Goal: Information Seeking & Learning: Learn about a topic

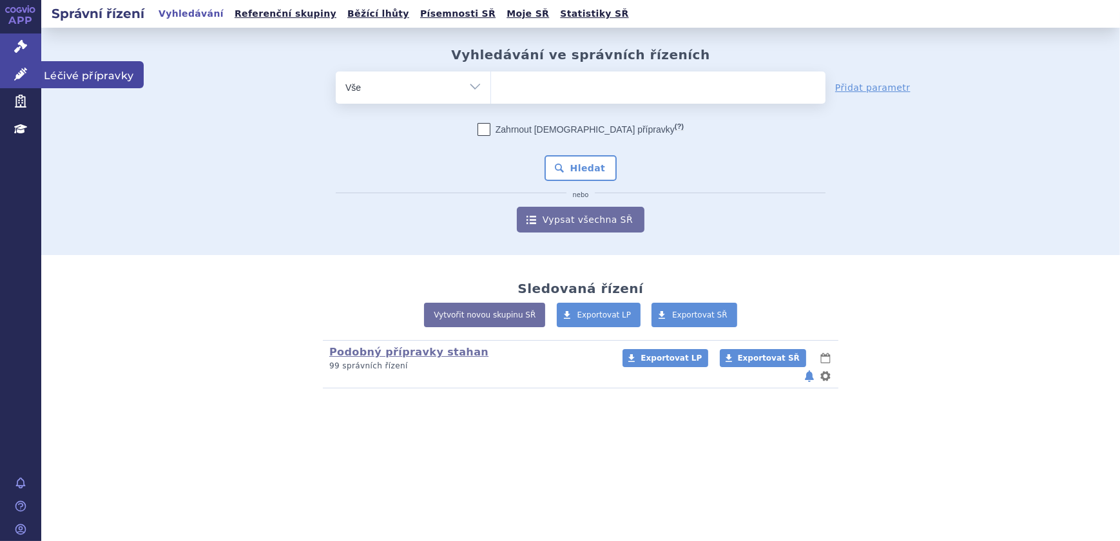
click at [19, 65] on link "Léčivé přípravky" at bounding box center [20, 74] width 41 height 27
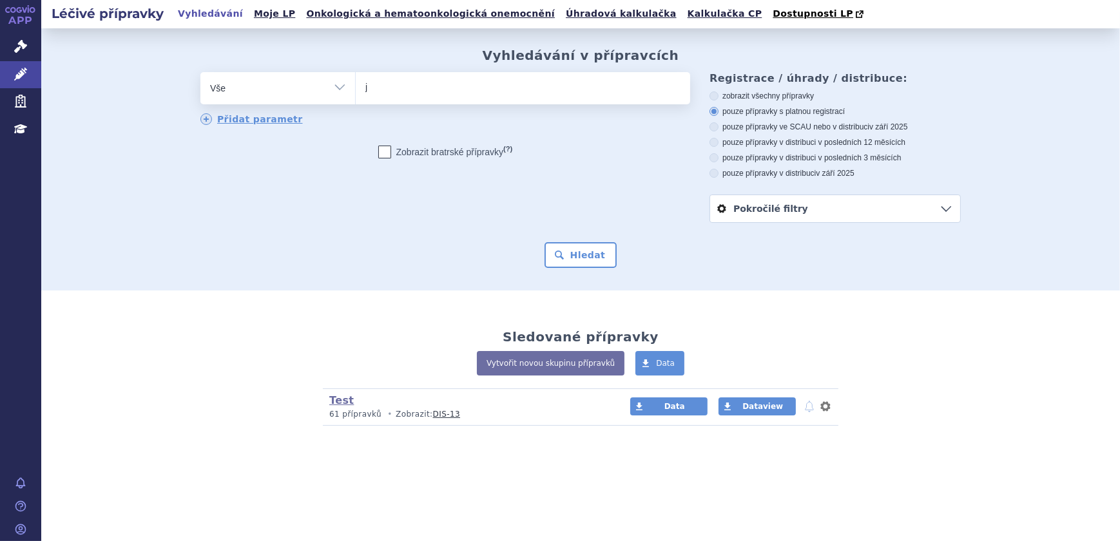
type input "je"
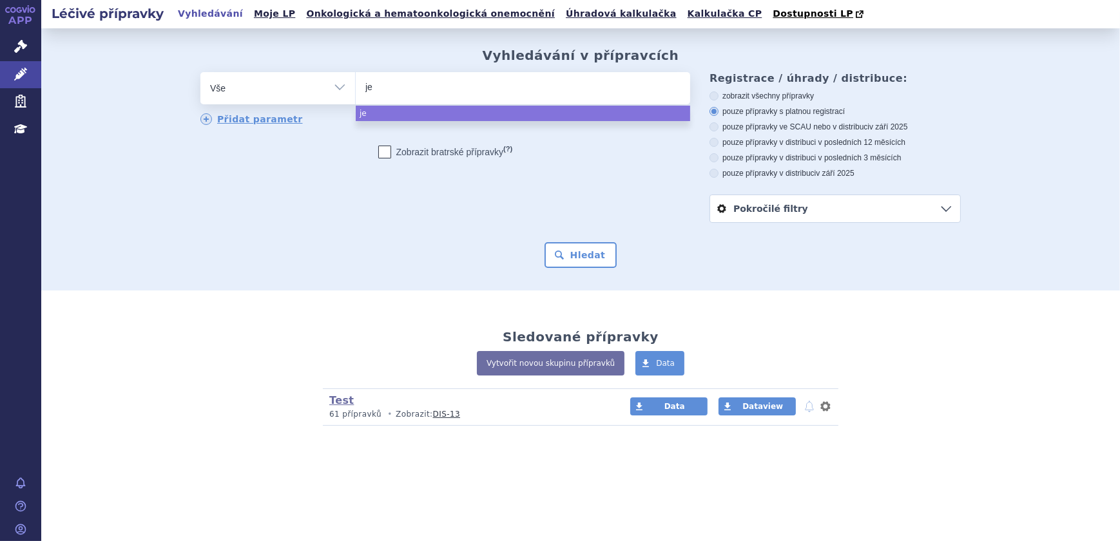
type input "jez"
type input "jezut"
type input "jezuti"
type input "jezutin"
type input "jezuti"
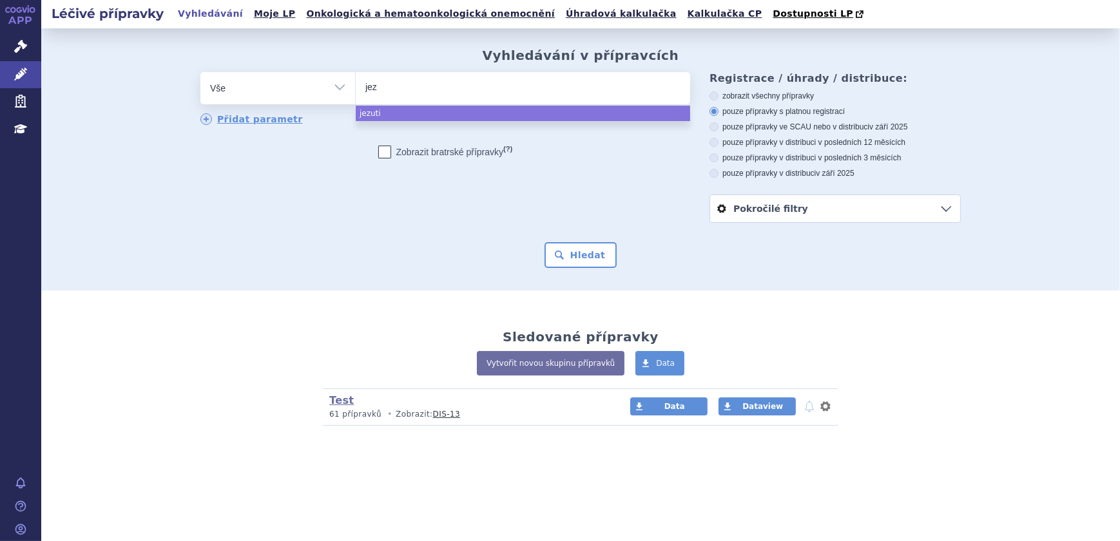
type input "je"
type input "j"
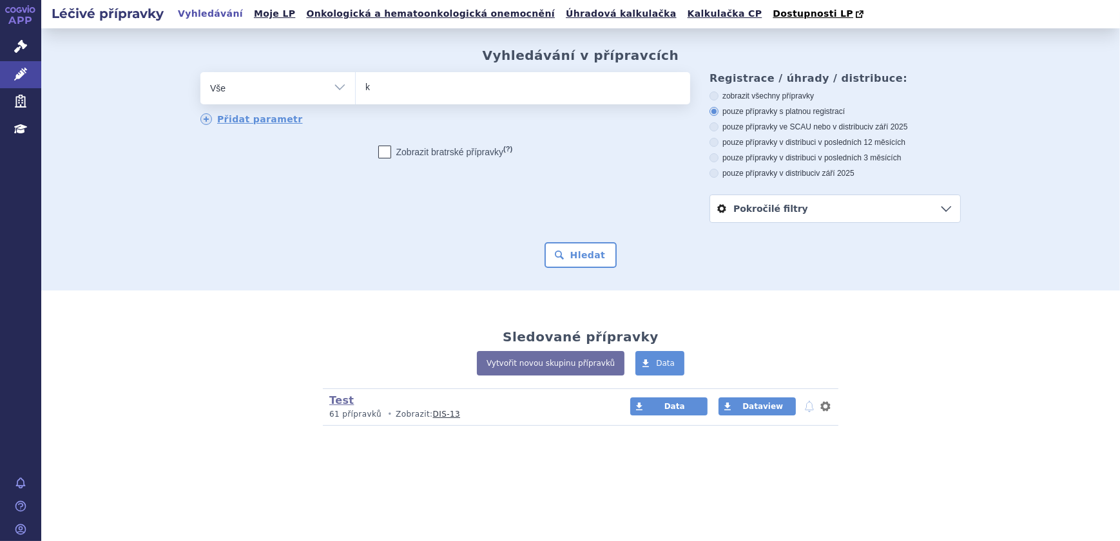
type input "ke"
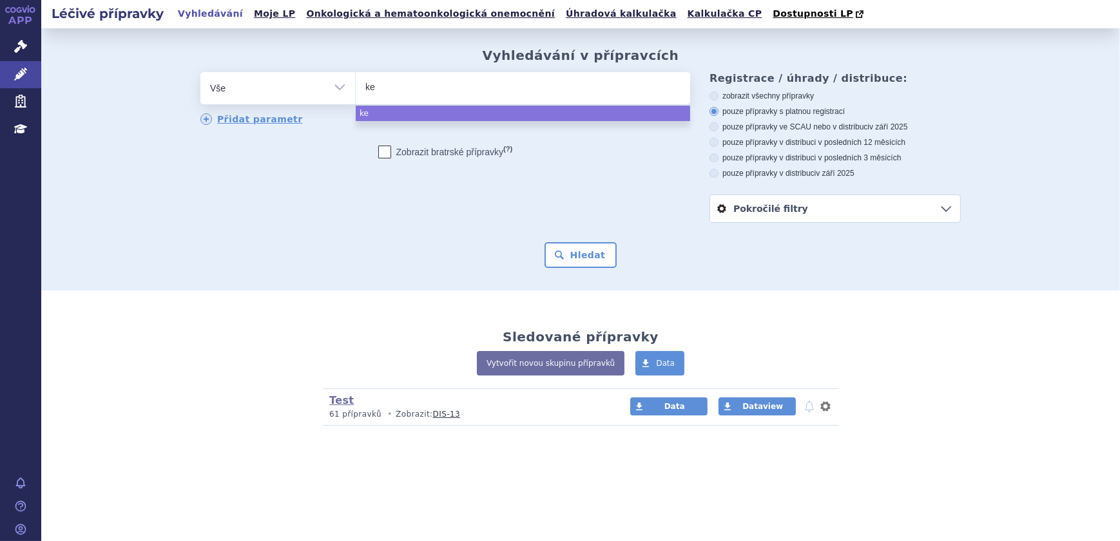
type input "kez"
type input "kezut"
type input "kezutin"
select select "kezutin"
click at [570, 250] on button "Hledat" at bounding box center [581, 255] width 73 height 26
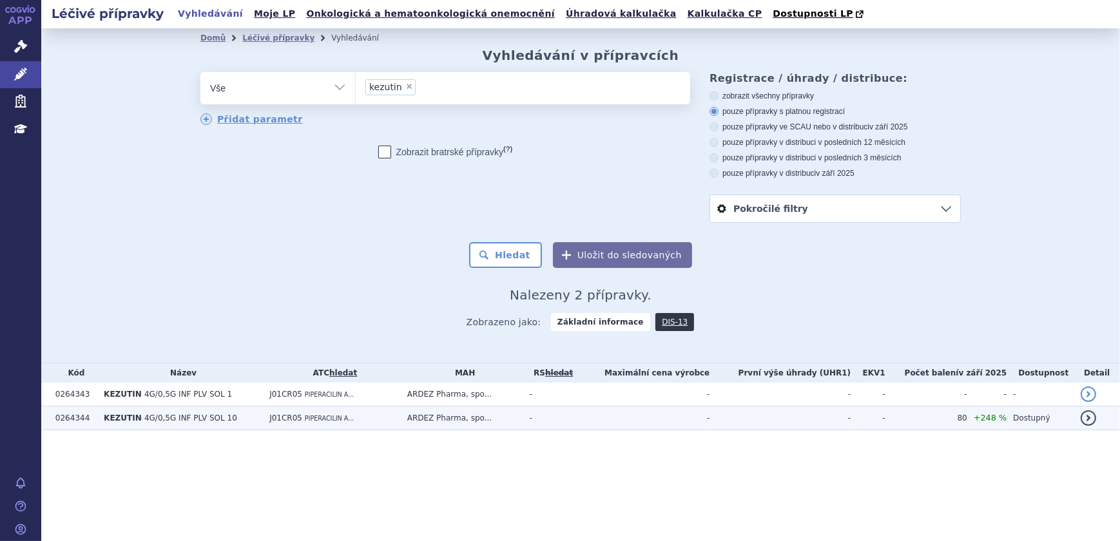
click at [351, 425] on td "J01CR05 PIPERACILIN A..." at bounding box center [332, 419] width 138 height 24
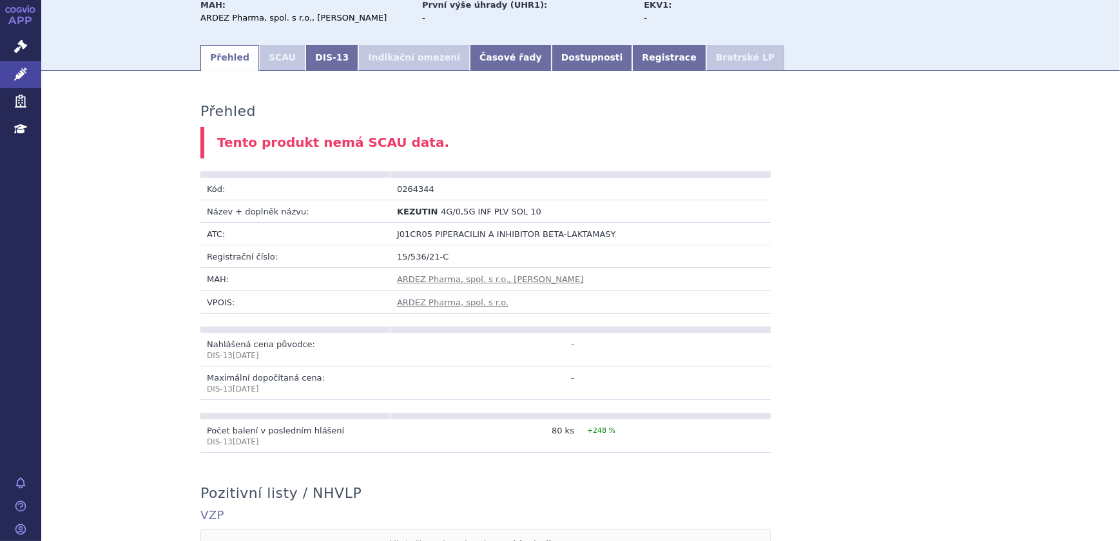
scroll to position [117, 0]
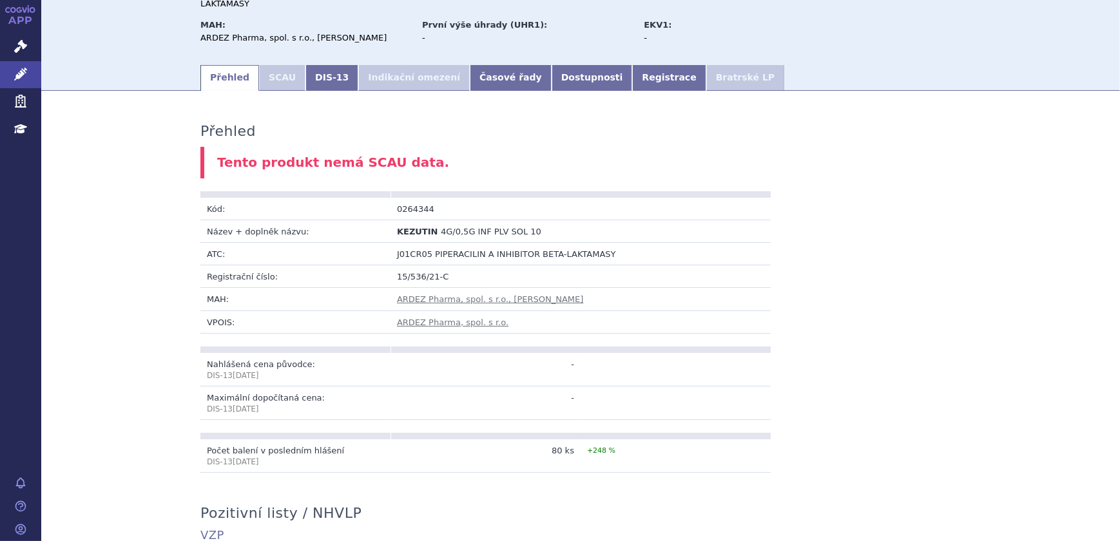
click at [276, 65] on li "SCAU" at bounding box center [282, 78] width 46 height 26
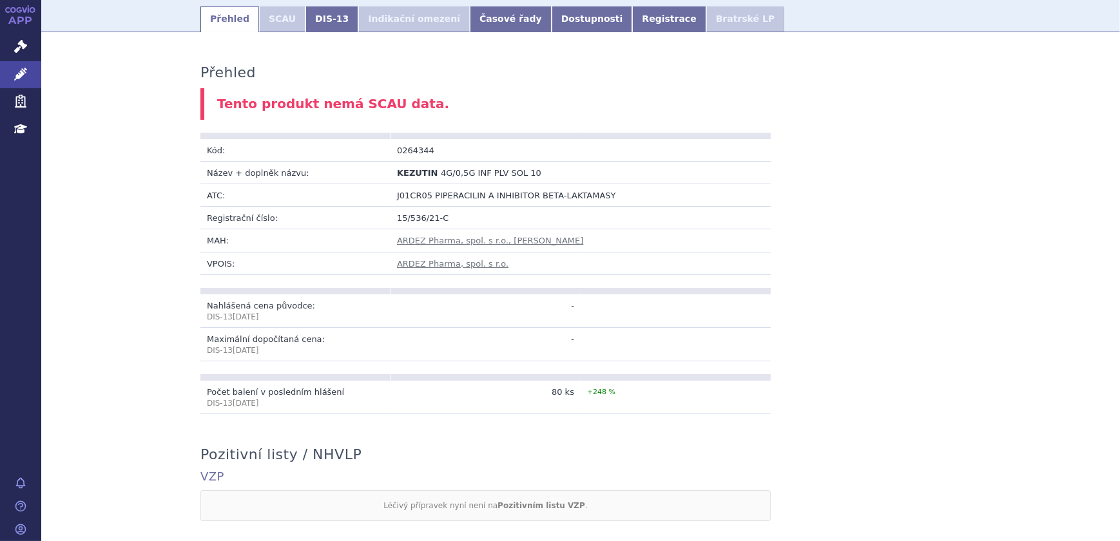
scroll to position [0, 0]
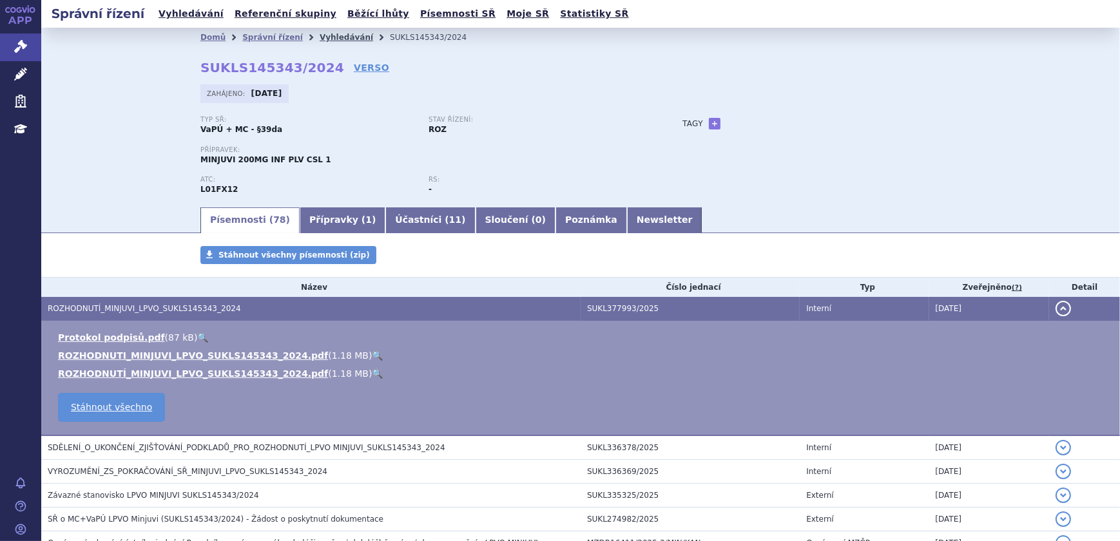
click at [320, 38] on link "Vyhledávání" at bounding box center [346, 37] width 53 height 9
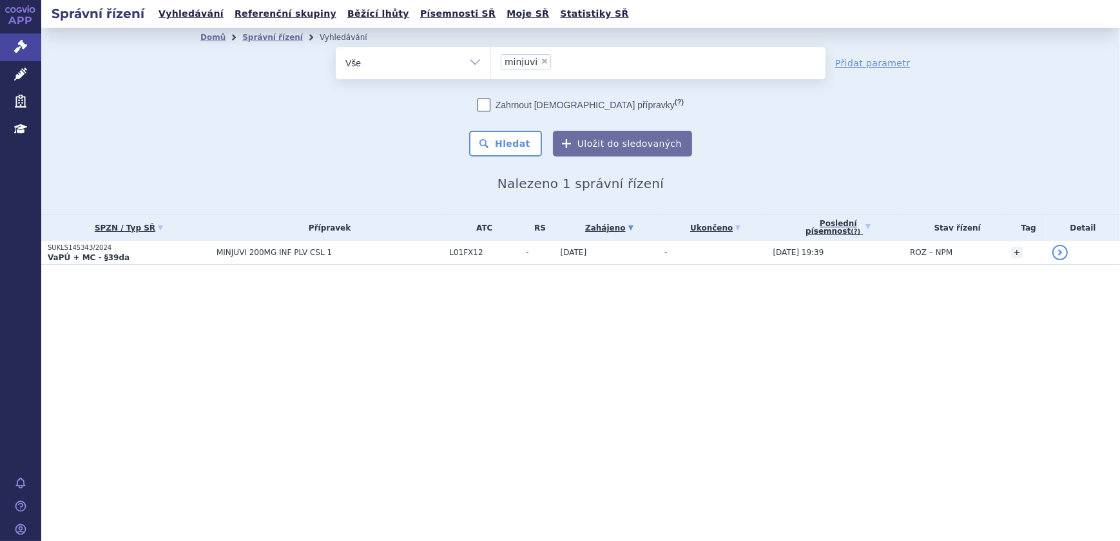
click at [541, 59] on span "×" at bounding box center [545, 61] width 8 height 8
click at [491, 59] on select "minjuvi" at bounding box center [490, 62] width 1 height 32
select select
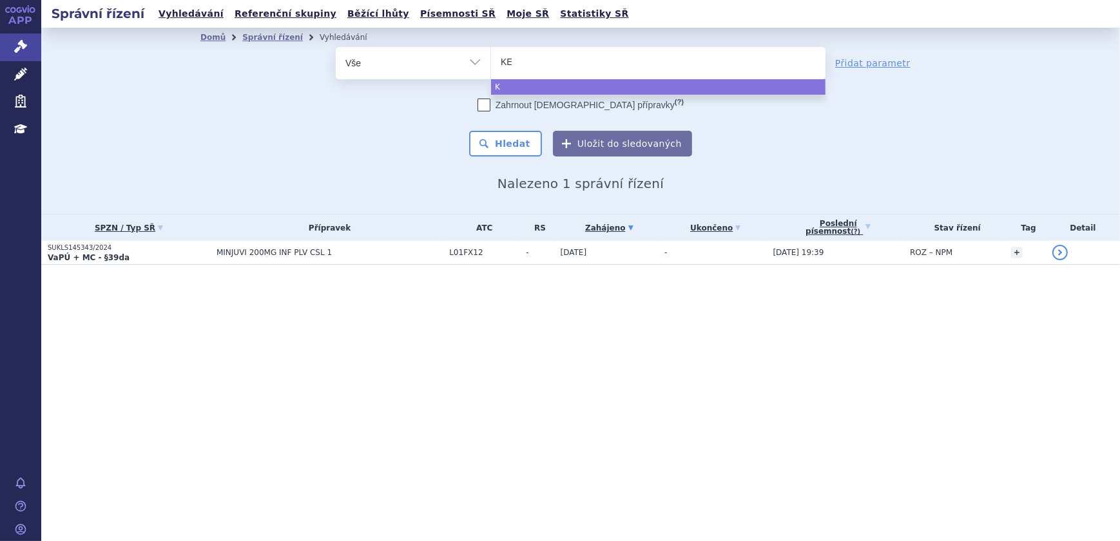
type input "KEZ"
type input "KEZU"
type input "KEZUT"
type input "KEZUTI"
type input "KEZUTIN"
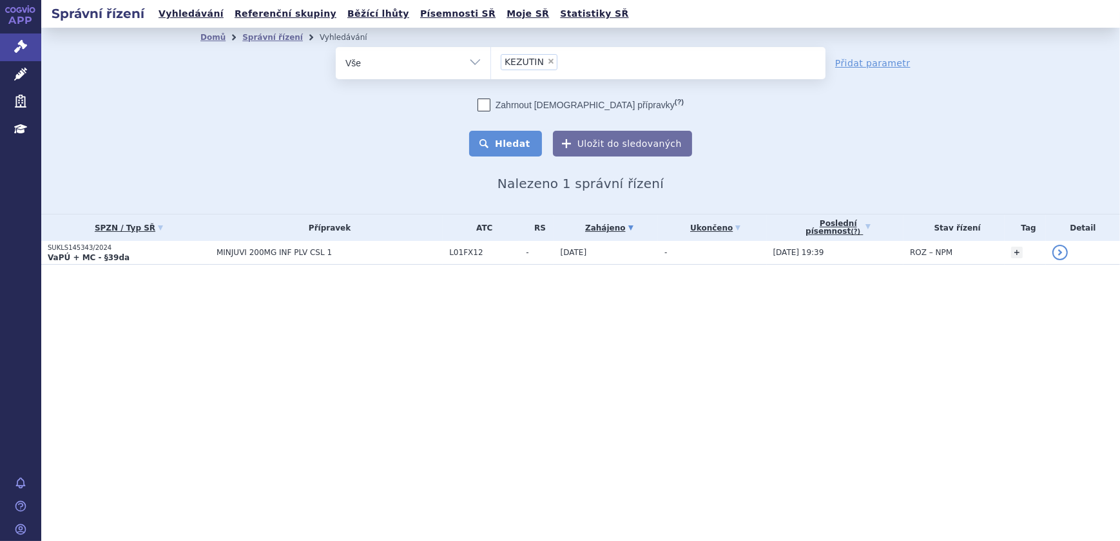
select select "KEZUTIN"
click at [496, 151] on button "Hledat" at bounding box center [505, 144] width 73 height 26
